Goal: Transaction & Acquisition: Download file/media

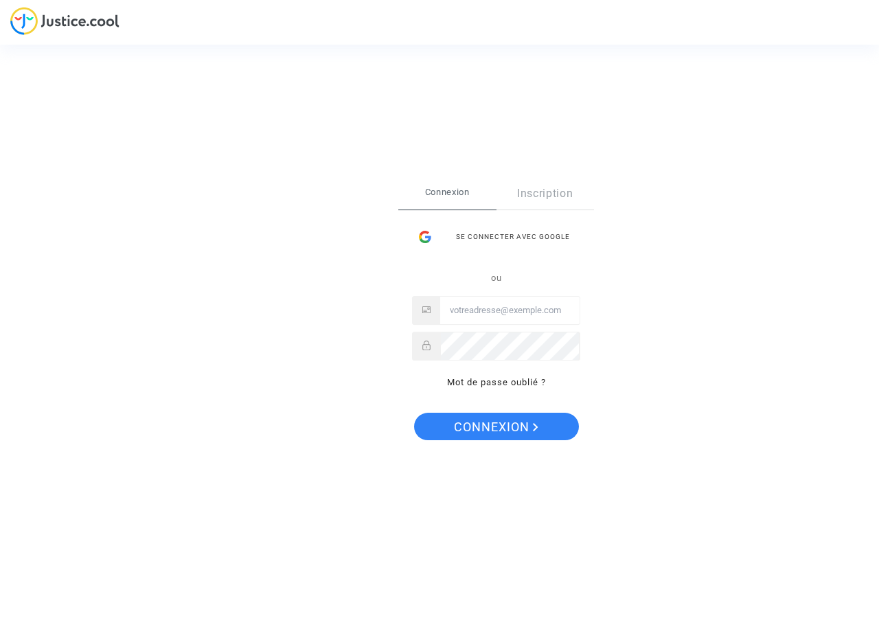
type input "nizar.belhi@tunisair.com.tn"
click at [513, 425] on span "Connexion" at bounding box center [496, 427] width 85 height 29
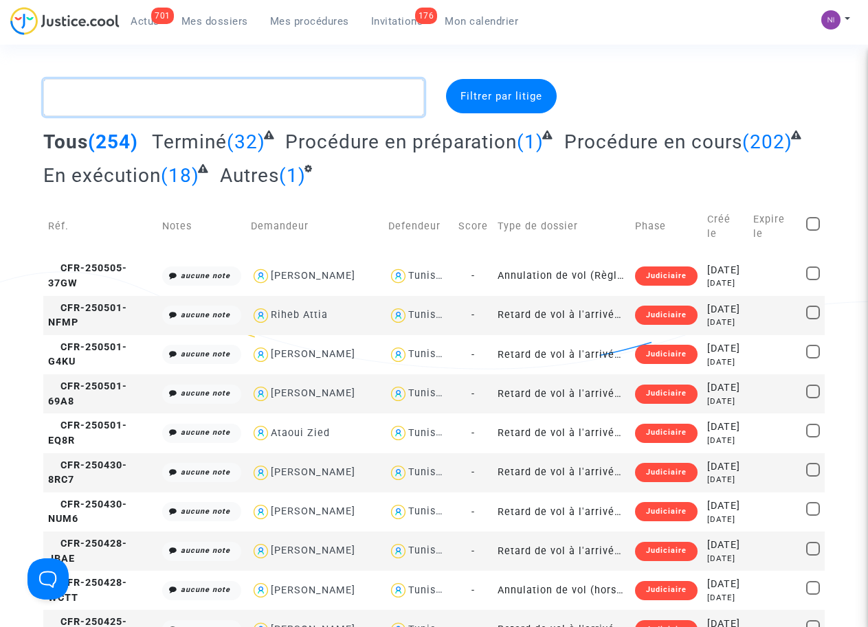
click at [159, 104] on textarea at bounding box center [233, 97] width 380 height 37
paste textarea "CFR-210802-MNDD"
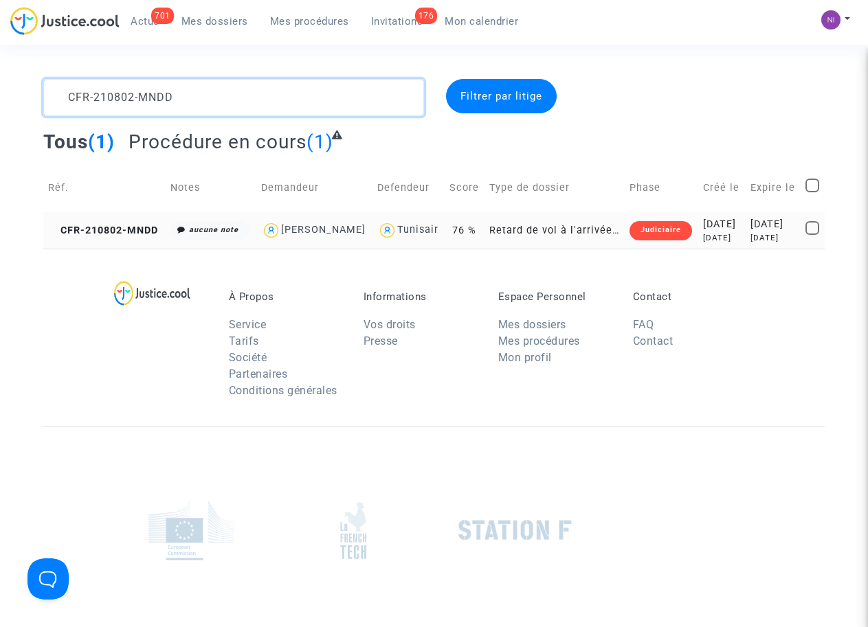
type textarea "CFR-210802-MNDD"
click at [767, 227] on div "[DATE]" at bounding box center [773, 224] width 46 height 15
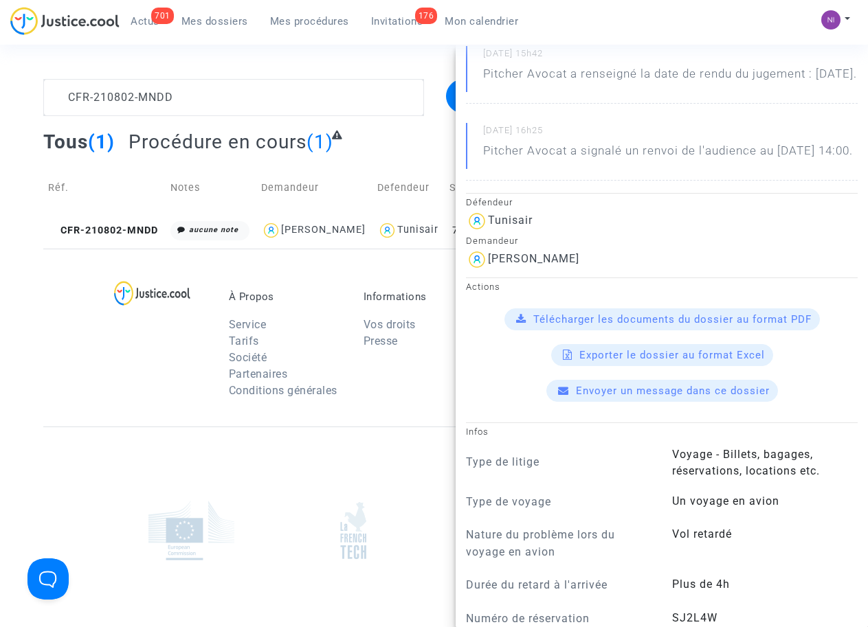
scroll to position [175, 0]
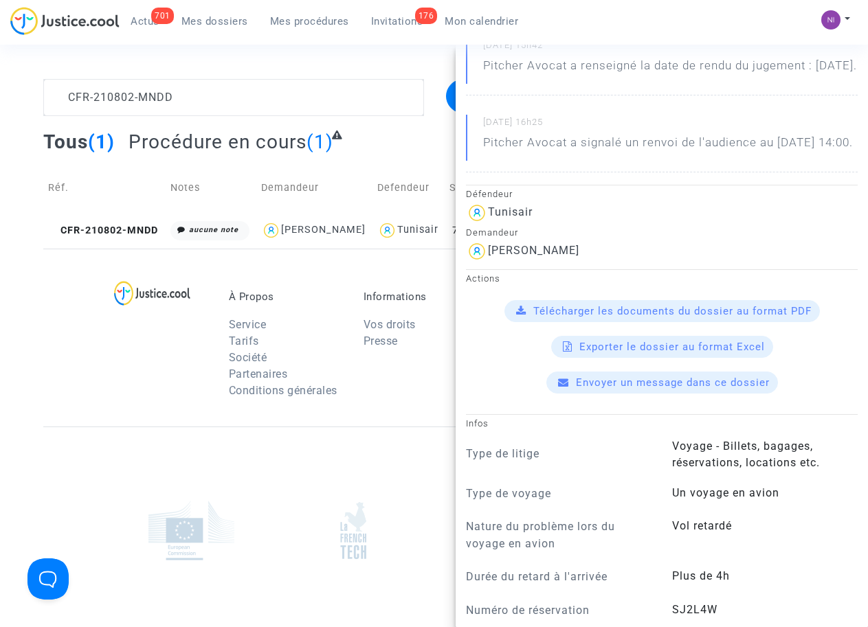
click at [627, 317] on span "Télécharger les documents du dossier au format PDF" at bounding box center [672, 311] width 278 height 12
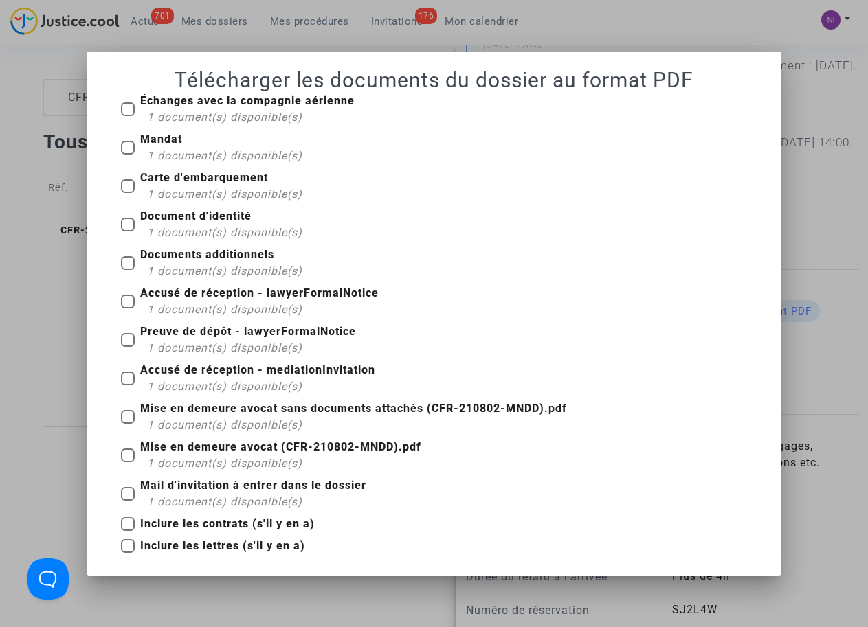
click at [134, 261] on span at bounding box center [128, 263] width 14 height 14
click at [128, 270] on input "Documents additionnels 1 document(s) disponible(s)" at bounding box center [127, 270] width 1 height 1
checkbox input "true"
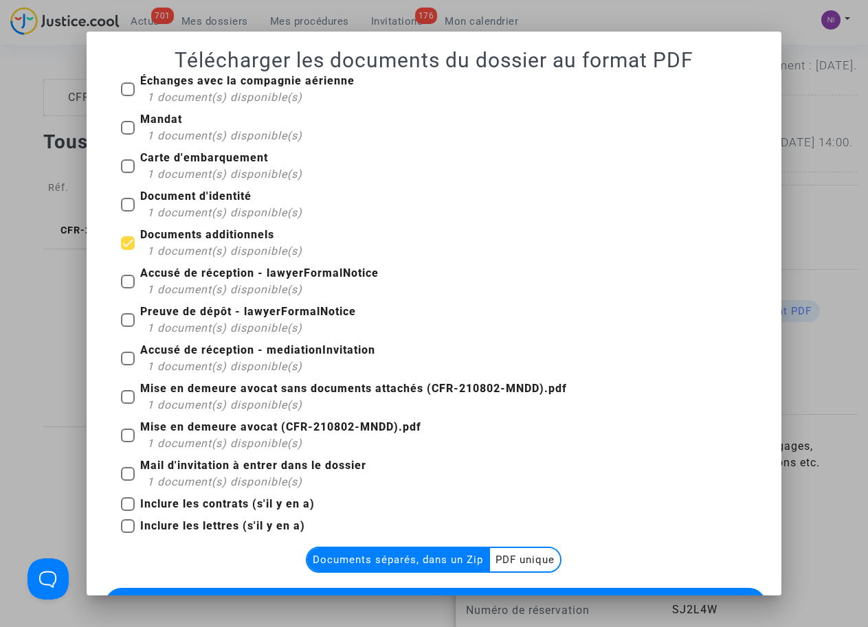
click at [544, 560] on multi-toggle-item "PDF unique" at bounding box center [525, 559] width 70 height 23
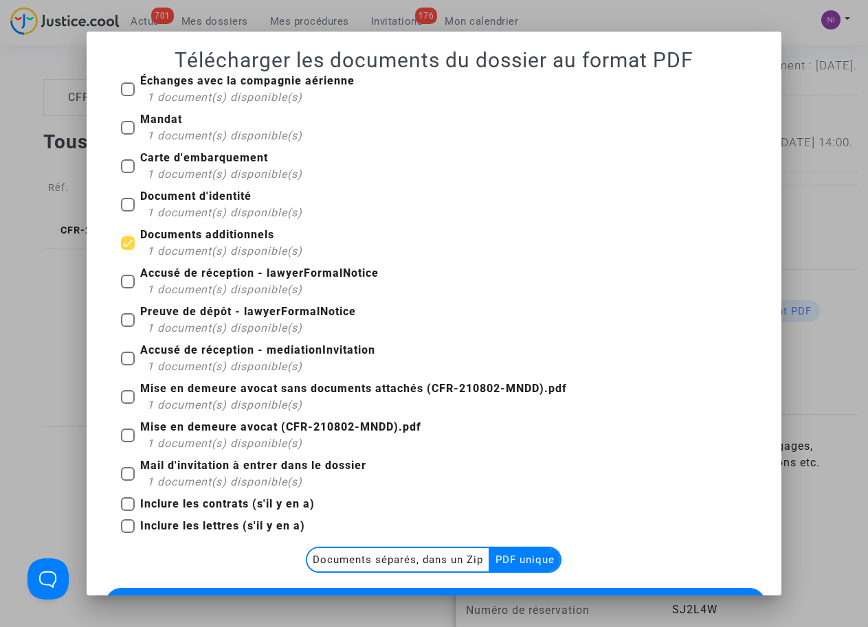
scroll to position [65, 0]
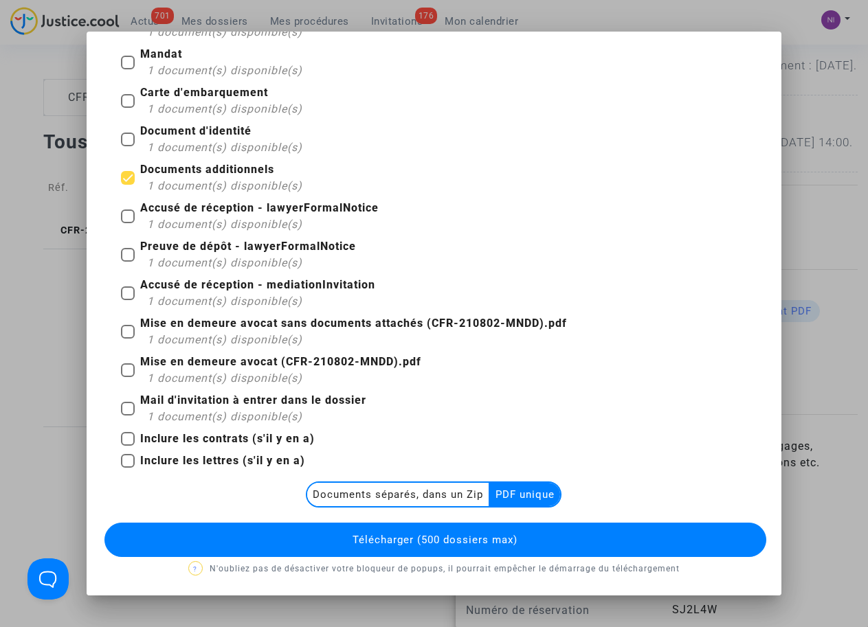
click at [444, 526] on button "Télécharger (500 dossiers max)" at bounding box center [434, 540] width 661 height 34
